Goal: Task Accomplishment & Management: Use online tool/utility

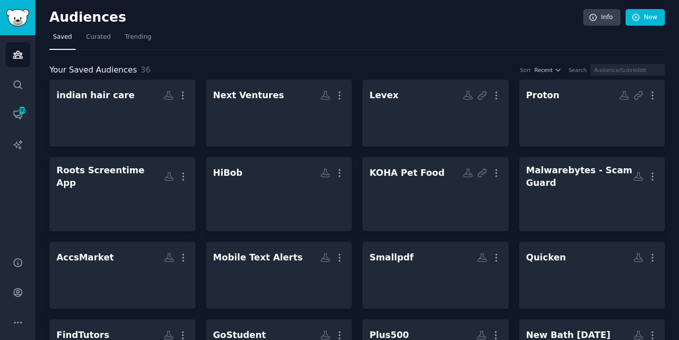
scroll to position [29, 0]
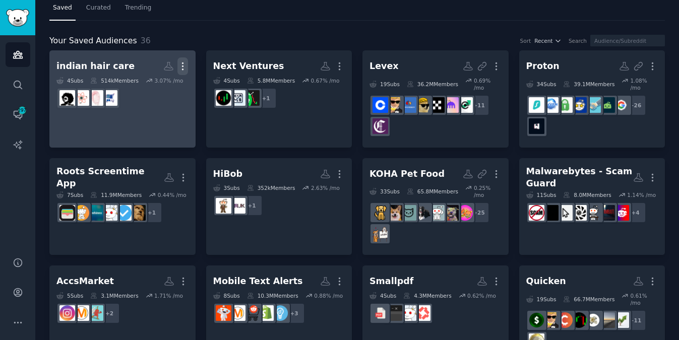
click at [180, 67] on icon "button" at bounding box center [183, 66] width 11 height 11
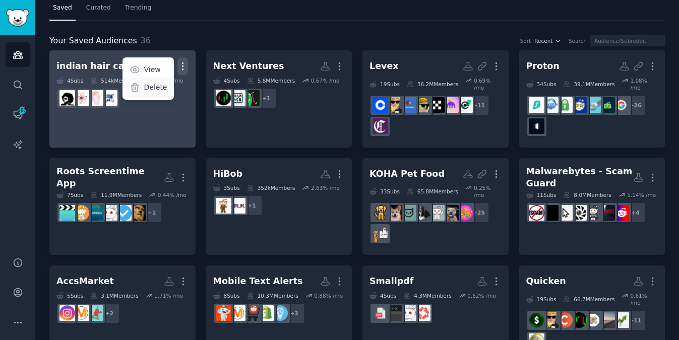
click at [155, 86] on p "Delete" at bounding box center [155, 87] width 23 height 11
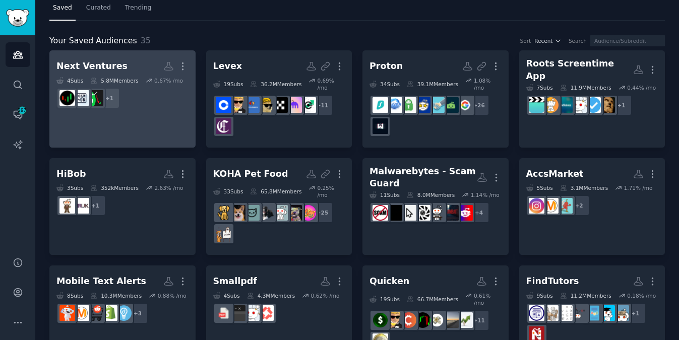
click at [150, 86] on dd "+ 1" at bounding box center [122, 98] width 132 height 28
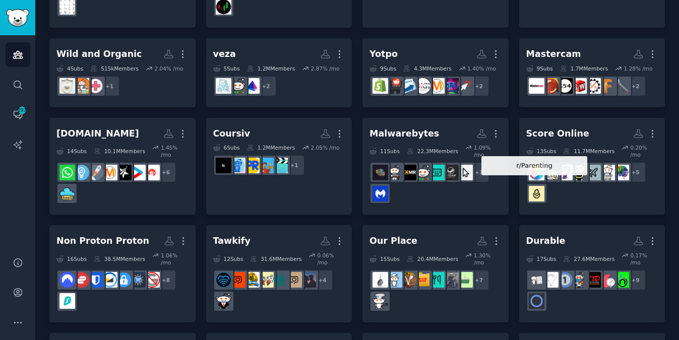
scroll to position [662, 0]
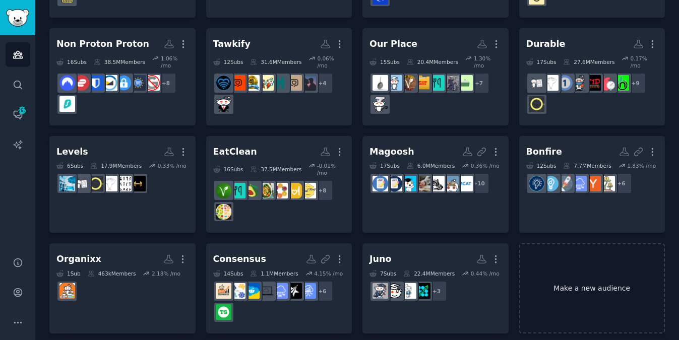
click at [591, 276] on link "Make a new audience" at bounding box center [592, 289] width 146 height 90
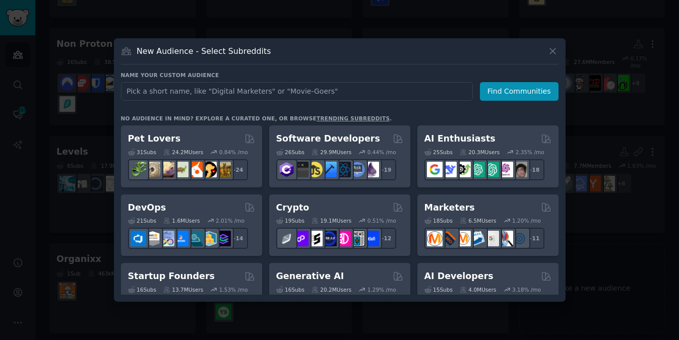
click at [212, 93] on input "text" at bounding box center [297, 91] width 352 height 19
click at [136, 88] on input "tool to build board games" at bounding box center [297, 91] width 352 height 19
type input "software tool to build board games"
click button "Find Communities" at bounding box center [519, 91] width 79 height 19
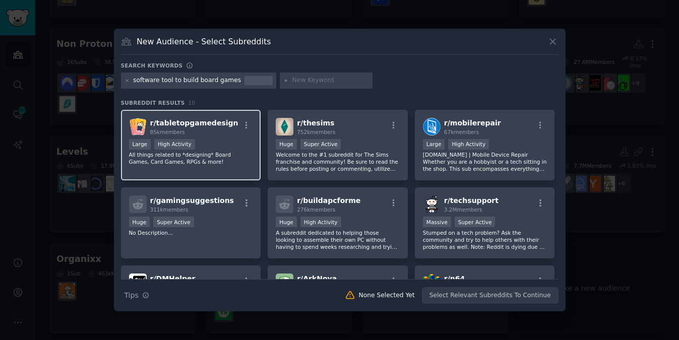
click at [218, 172] on div "r/ tabletopgamedesign 85k members >= 80th percentile for submissions / day Larg…" at bounding box center [191, 145] width 140 height 71
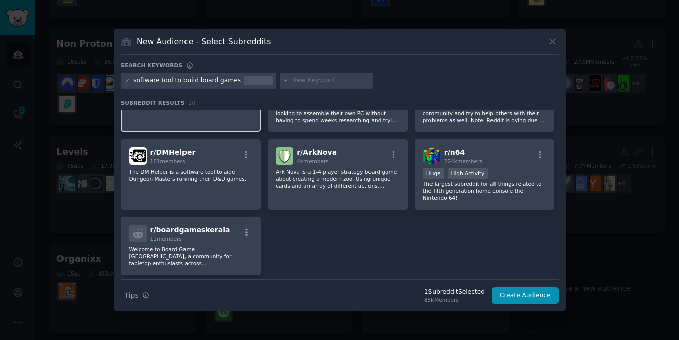
scroll to position [130, 0]
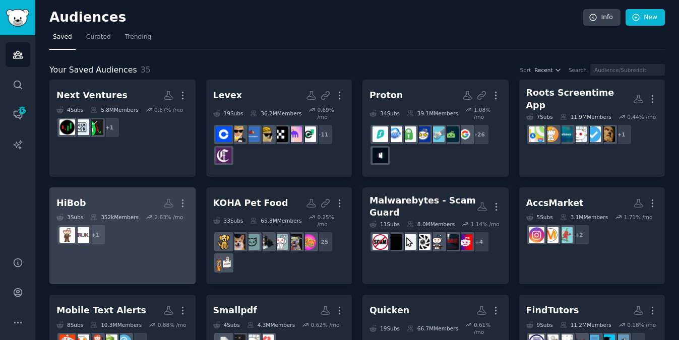
click at [147, 224] on dd "+ 1" at bounding box center [122, 235] width 132 height 28
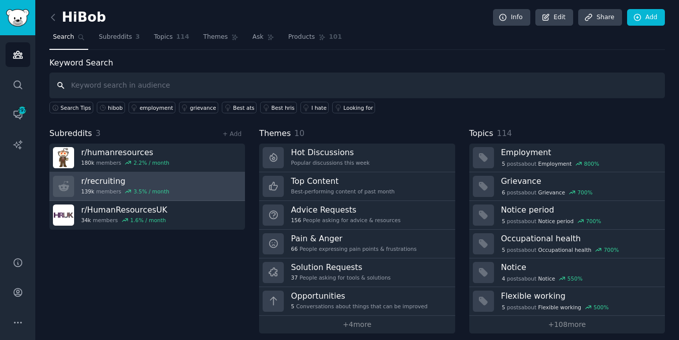
scroll to position [7, 0]
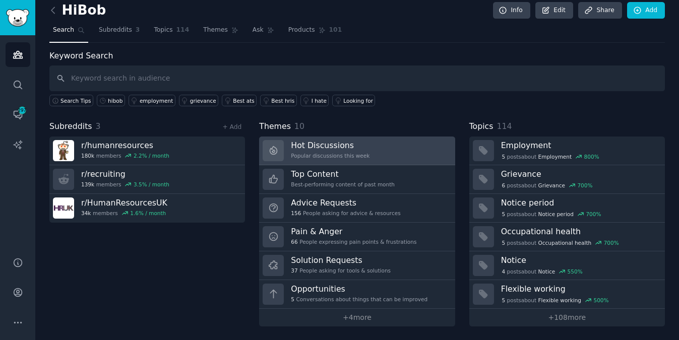
click at [320, 143] on h3 "Hot Discussions" at bounding box center [330, 145] width 79 height 11
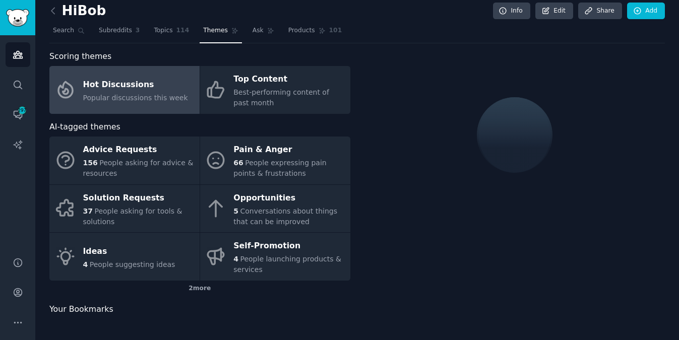
scroll to position [7, 0]
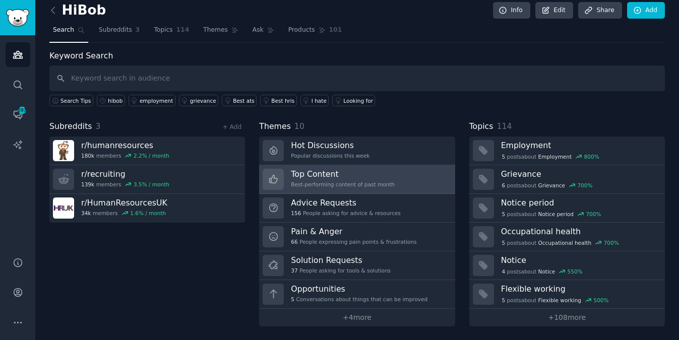
click at [393, 172] on link "Top Content Best-performing content of past month" at bounding box center [357, 179] width 196 height 29
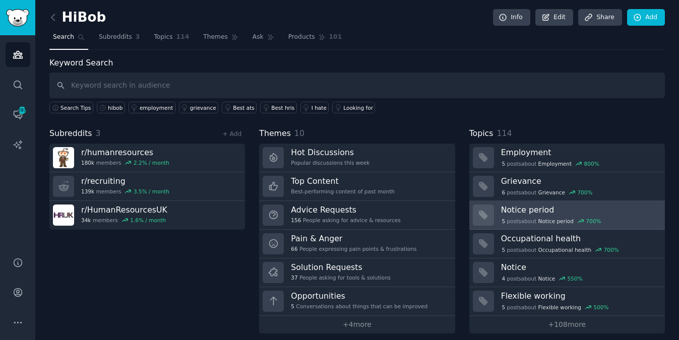
scroll to position [7, 0]
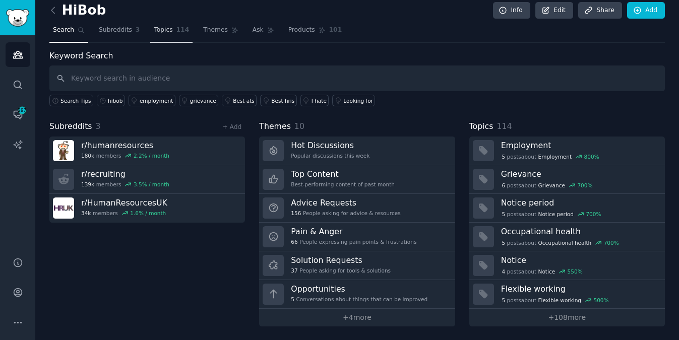
click at [158, 35] on link "Topics 114" at bounding box center [171, 32] width 42 height 21
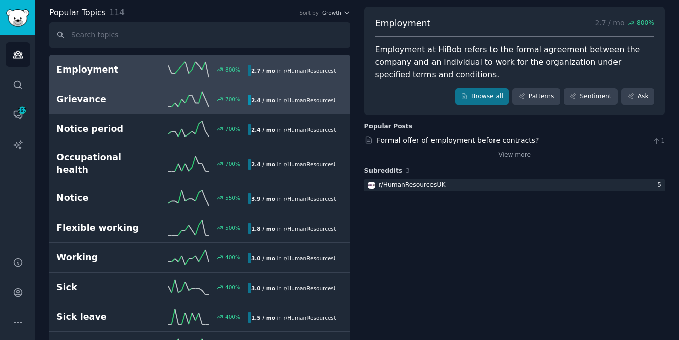
scroll to position [35, 0]
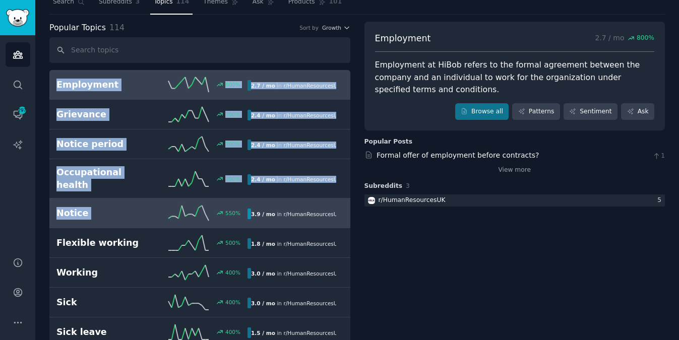
drag, startPoint x: 43, startPoint y: 78, endPoint x: 156, endPoint y: 206, distance: 171.2
copy div "Employment 800 % 2.7 / mo in r/ HumanResourcesUK Grievance 700 % 2.4 / mo in r/…"
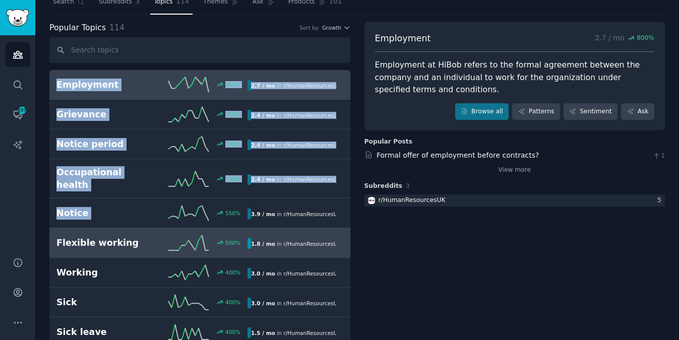
scroll to position [0, 0]
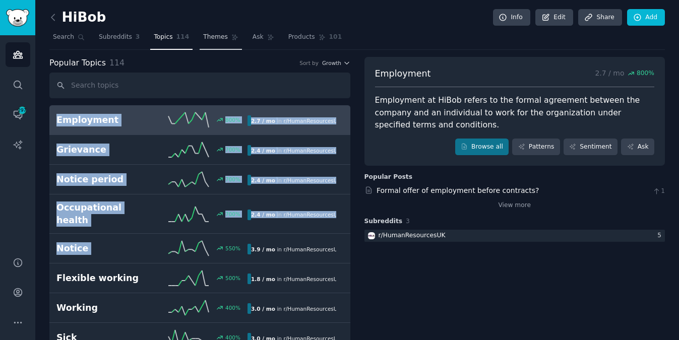
click at [204, 34] on span "Themes" at bounding box center [215, 37] width 25 height 9
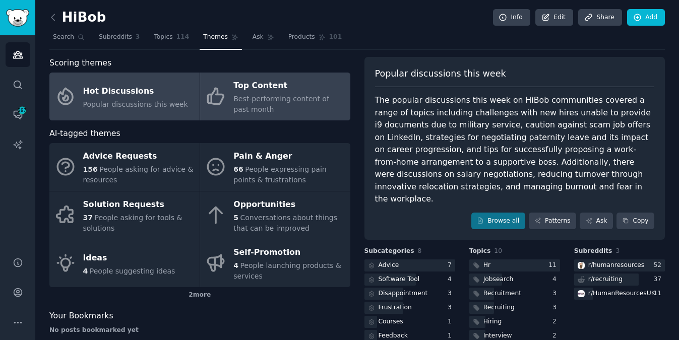
click at [276, 88] on div "Top Content" at bounding box center [289, 86] width 111 height 16
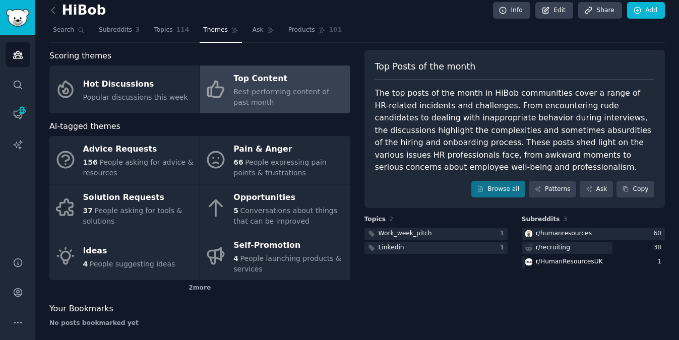
scroll to position [9, 0]
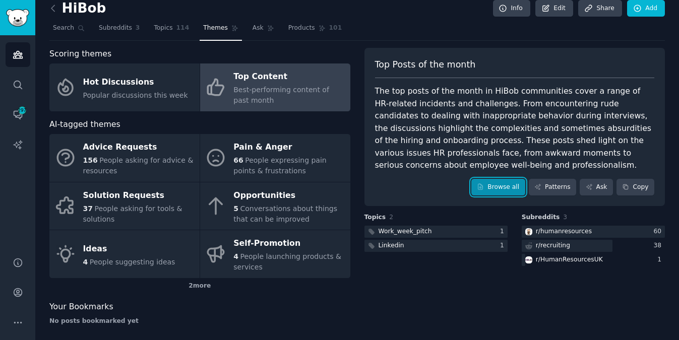
click at [505, 191] on link "Browse all" at bounding box center [499, 187] width 54 height 17
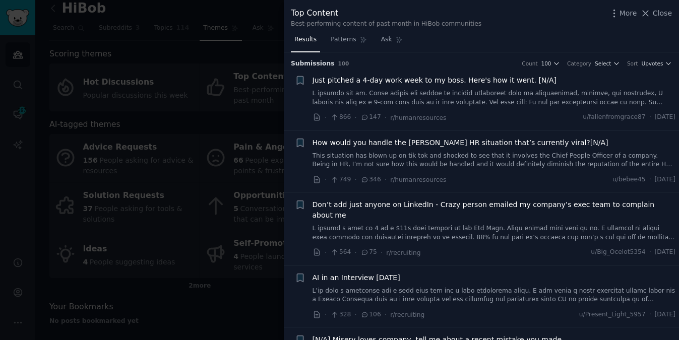
click at [208, 120] on div at bounding box center [339, 170] width 679 height 340
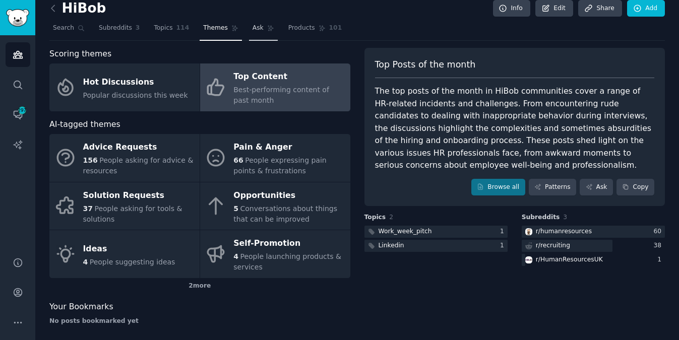
click at [253, 27] on span "Ask" at bounding box center [258, 28] width 11 height 9
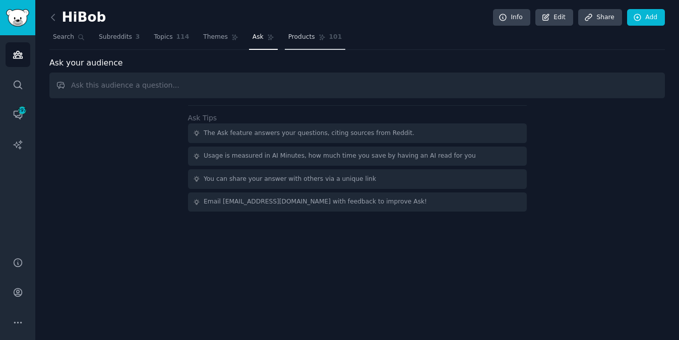
click at [301, 41] on span "Products" at bounding box center [301, 37] width 27 height 9
